Goal: Information Seeking & Learning: Learn about a topic

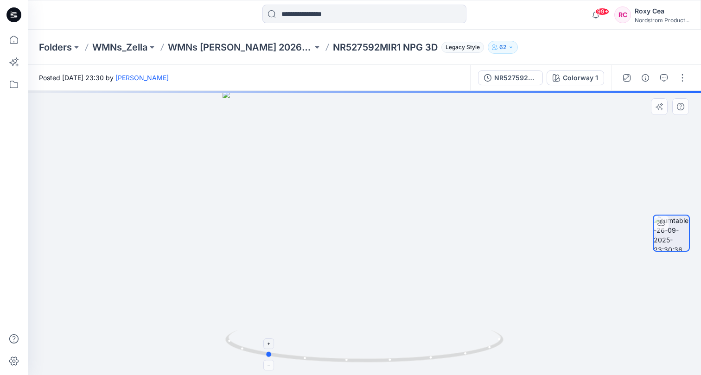
drag, startPoint x: 439, startPoint y: 356, endPoint x: 321, endPoint y: 344, distance: 118.8
click at [321, 344] on icon at bounding box center [365, 347] width 280 height 35
drag, startPoint x: 477, startPoint y: 353, endPoint x: 391, endPoint y: 350, distance: 85.7
click at [391, 350] on icon at bounding box center [365, 347] width 280 height 35
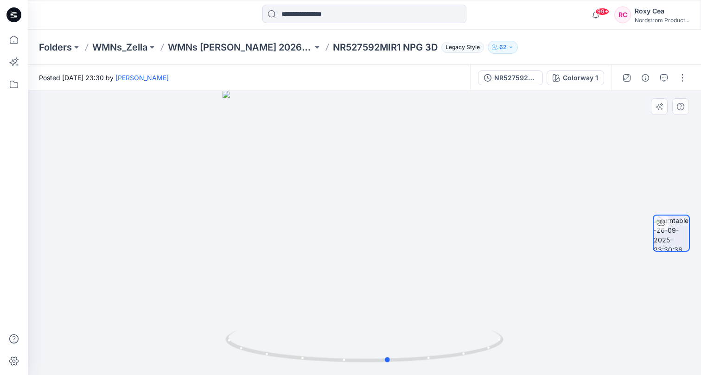
drag, startPoint x: 467, startPoint y: 356, endPoint x: 417, endPoint y: 365, distance: 50.8
click at [417, 365] on div at bounding box center [364, 233] width 673 height 284
drag, startPoint x: 417, startPoint y: 365, endPoint x: 399, endPoint y: 365, distance: 17.1
click at [399, 365] on img at bounding box center [364, 352] width 278 height 45
drag, startPoint x: 466, startPoint y: 357, endPoint x: 425, endPoint y: 360, distance: 40.5
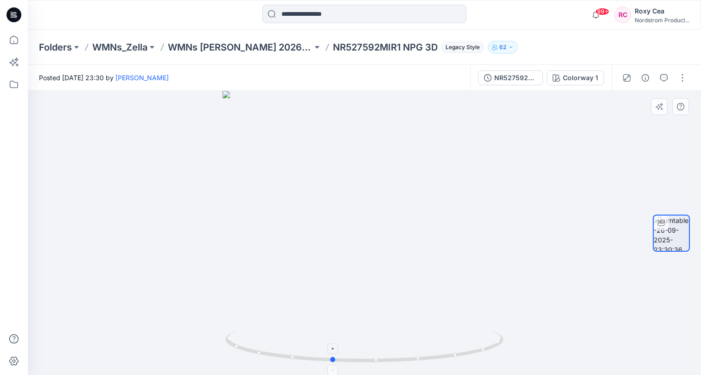
click at [425, 360] on icon at bounding box center [365, 347] width 280 height 35
drag, startPoint x: 425, startPoint y: 360, endPoint x: 402, endPoint y: 369, distance: 25.2
click at [402, 369] on div at bounding box center [364, 233] width 673 height 284
drag, startPoint x: 376, startPoint y: 246, endPoint x: 457, endPoint y: 257, distance: 82.3
click at [457, 257] on div at bounding box center [364, 233] width 673 height 284
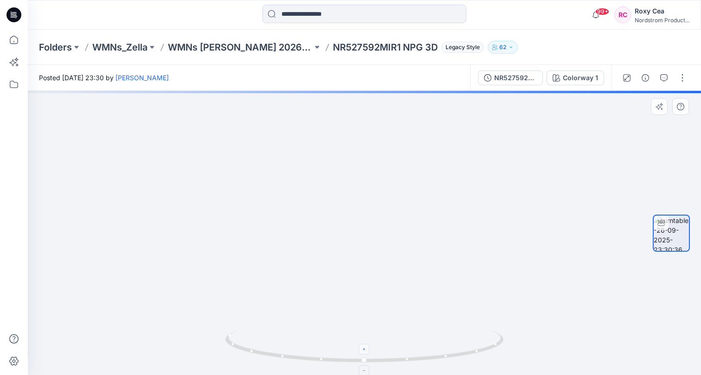
click at [366, 351] on icon at bounding box center [365, 350] width 6 height 6
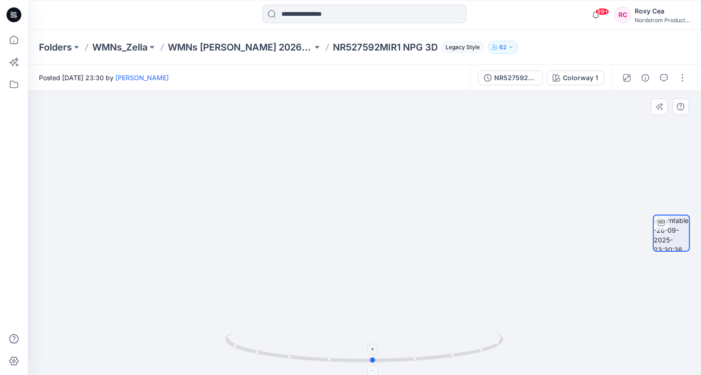
drag, startPoint x: 366, startPoint y: 360, endPoint x: 373, endPoint y: 366, distance: 9.9
click at [373, 365] on icon at bounding box center [365, 347] width 280 height 35
